Goal: Task Accomplishment & Management: Use online tool/utility

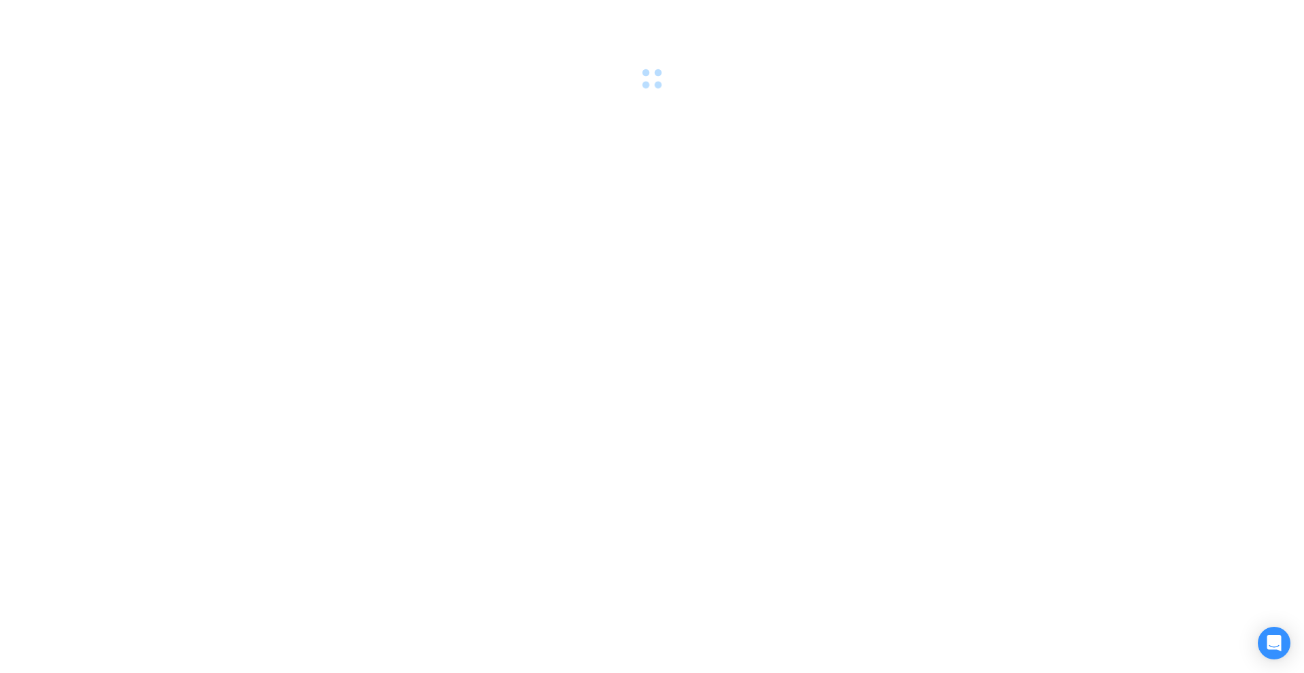
click at [247, 122] on div at bounding box center [652, 336] width 1304 height 673
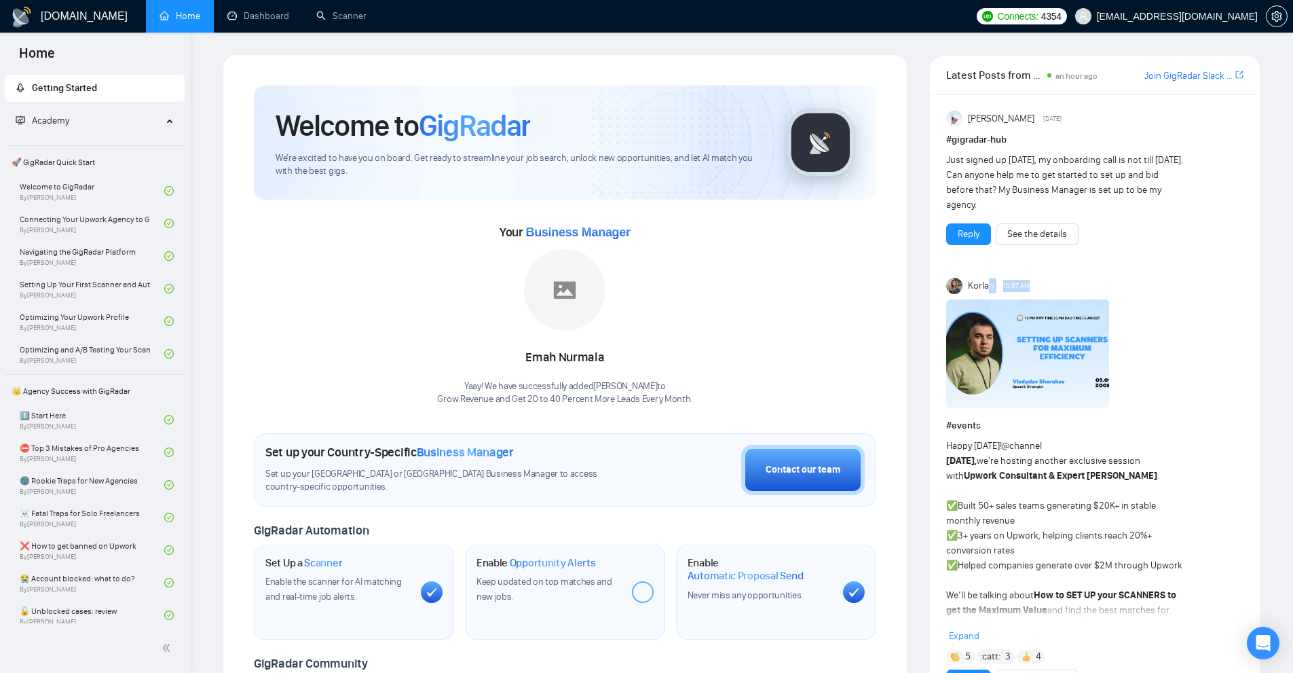
drag, startPoint x: 1043, startPoint y: 283, endPoint x: 988, endPoint y: 289, distance: 54.6
click at [988, 289] on div "Korlan 10:57 AM" at bounding box center [1094, 286] width 297 height 16
click at [1052, 282] on div "Korlan 10:57 AM" at bounding box center [1094, 286] width 297 height 16
drag, startPoint x: 939, startPoint y: 153, endPoint x: 1183, endPoint y: 202, distance: 248.6
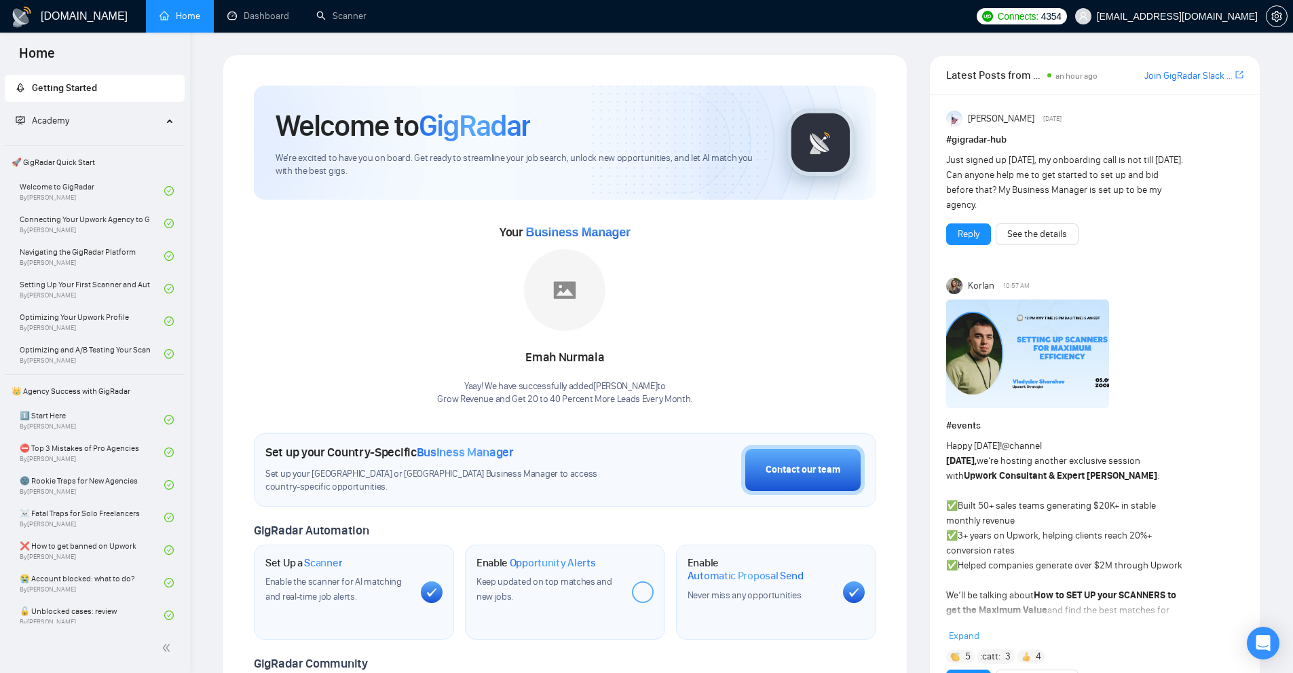
click at [1183, 202] on div "Just signed up [DATE], my onboarding call is not till [DATE]. Can anyone help m…" at bounding box center [1065, 183] width 238 height 60
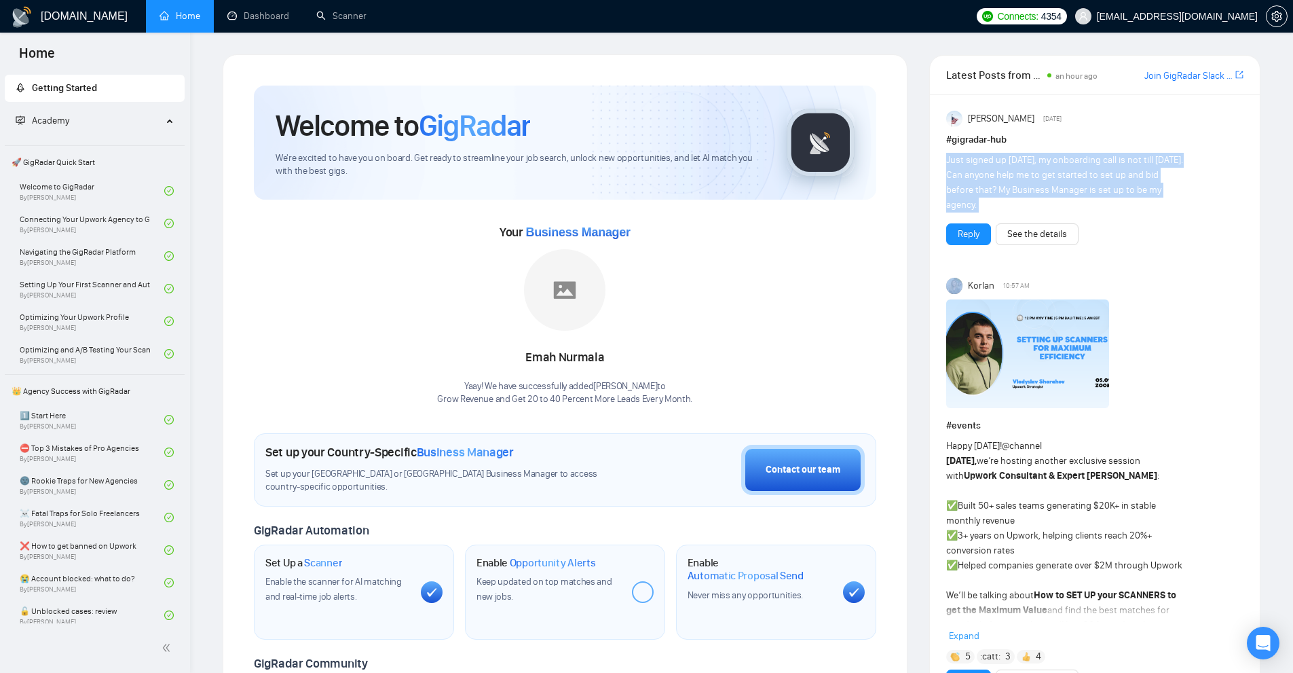
click at [1183, 202] on div "Just signed up [DATE], my onboarding call is not till [DATE]. Can anyone help m…" at bounding box center [1065, 183] width 238 height 60
click at [333, 22] on link "Scanner" at bounding box center [341, 16] width 50 height 12
